Goal: Check status: Check status

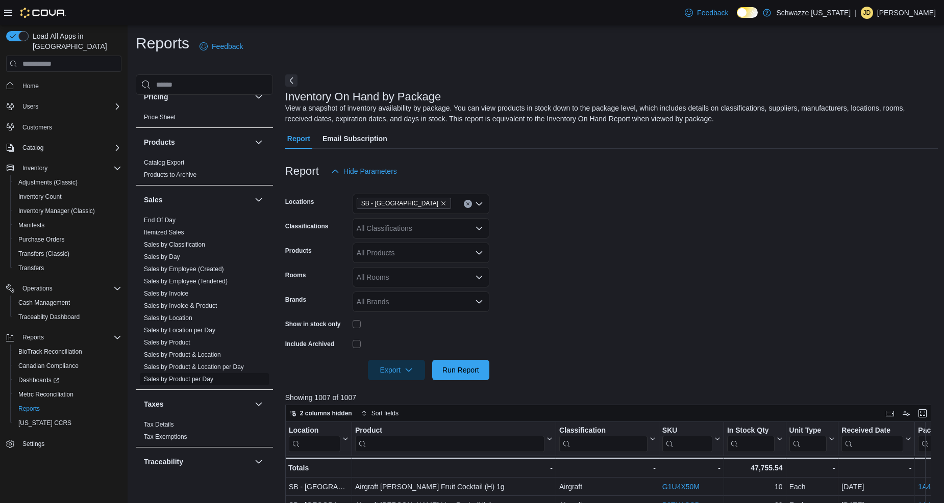
scroll to position [623, 0]
click at [182, 218] on span "End Of Day" at bounding box center [204, 217] width 129 height 12
click at [165, 212] on span "End Of Day" at bounding box center [204, 217] width 129 height 12
click at [165, 220] on link "End Of Day" at bounding box center [160, 217] width 32 height 7
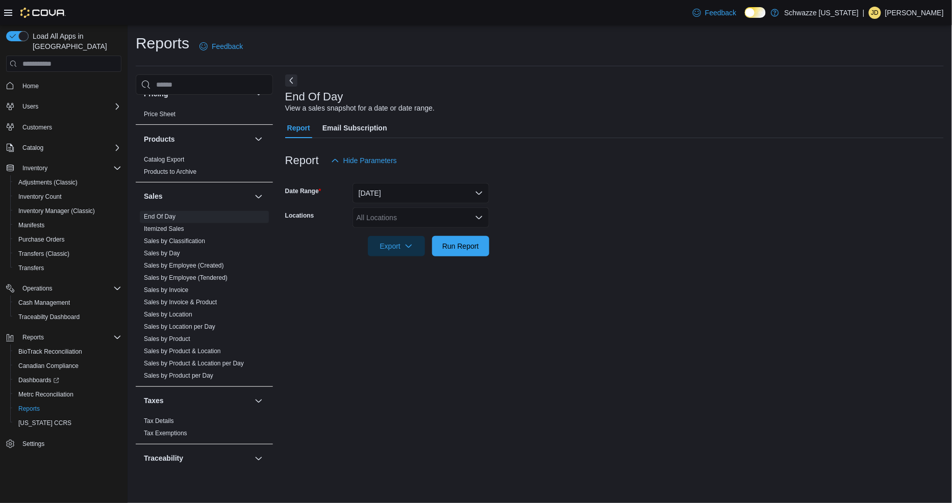
click at [409, 221] on div "All Locations" at bounding box center [420, 218] width 137 height 20
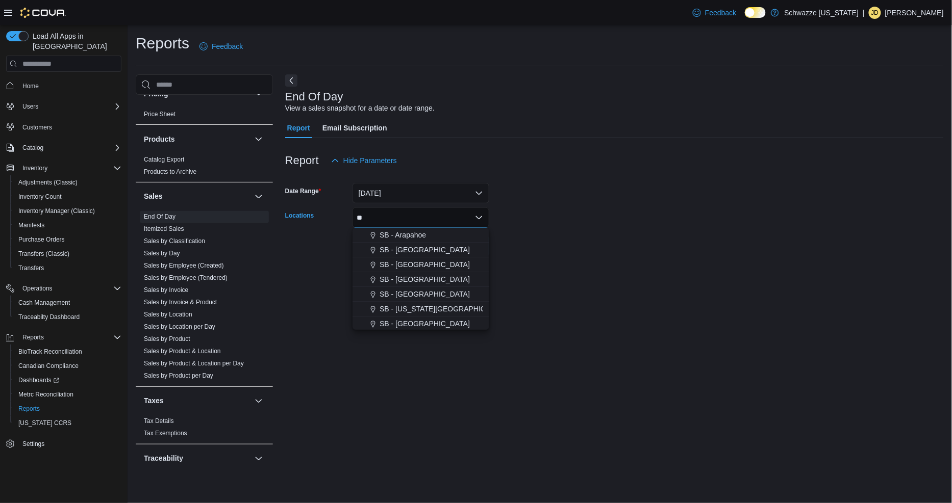
type input "*"
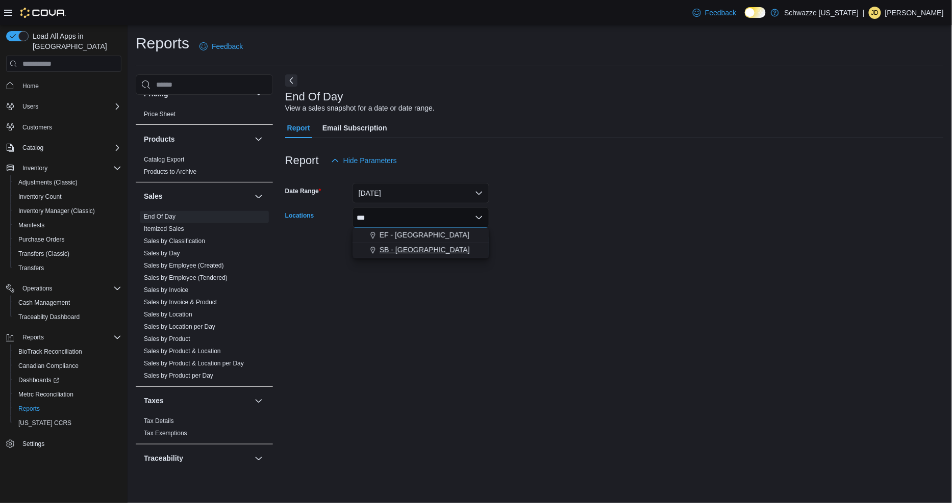
type input "***"
click at [407, 245] on span "SB - [GEOGRAPHIC_DATA]" at bounding box center [424, 250] width 90 height 10
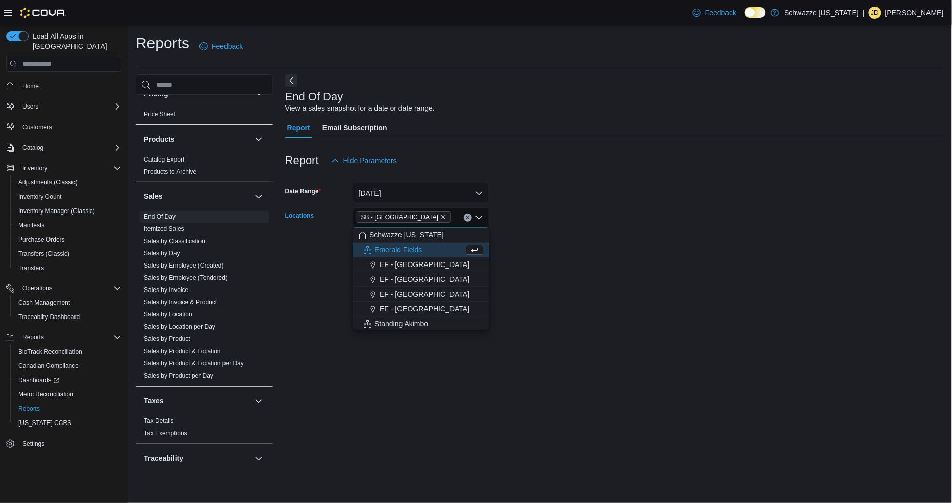
click at [656, 277] on div "End Of Day View a sales snapshot for a date or date range. Report Email Subscri…" at bounding box center [614, 273] width 658 height 398
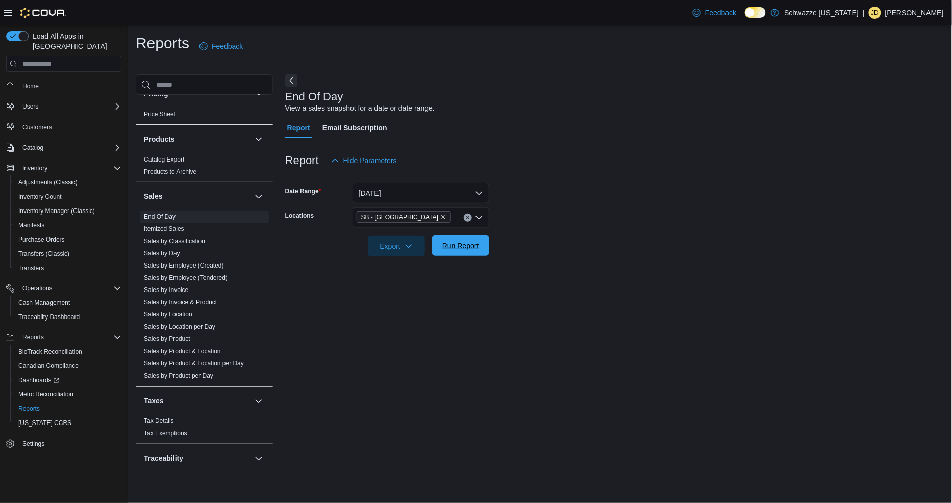
click at [479, 251] on span "Run Report" at bounding box center [460, 246] width 45 height 20
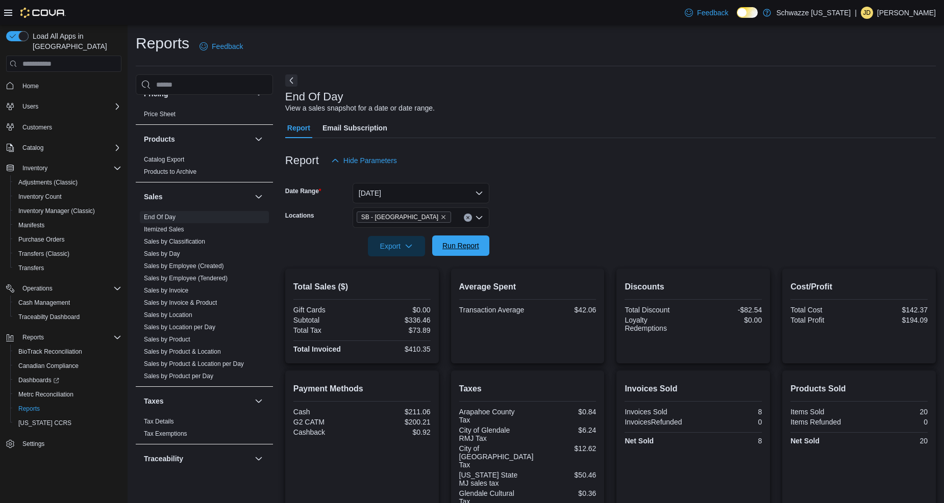
click at [451, 242] on span "Run Report" at bounding box center [460, 246] width 37 height 10
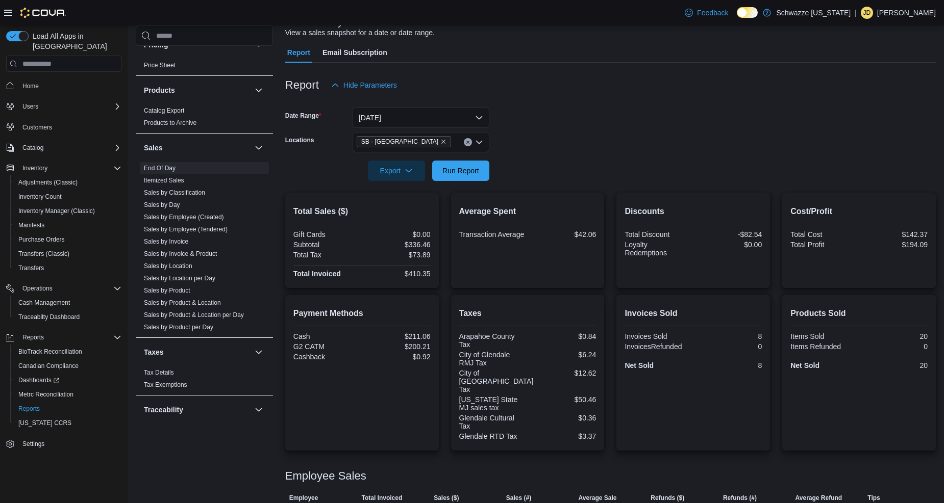
scroll to position [55, 0]
